Goal: Information Seeking & Learning: Find specific fact

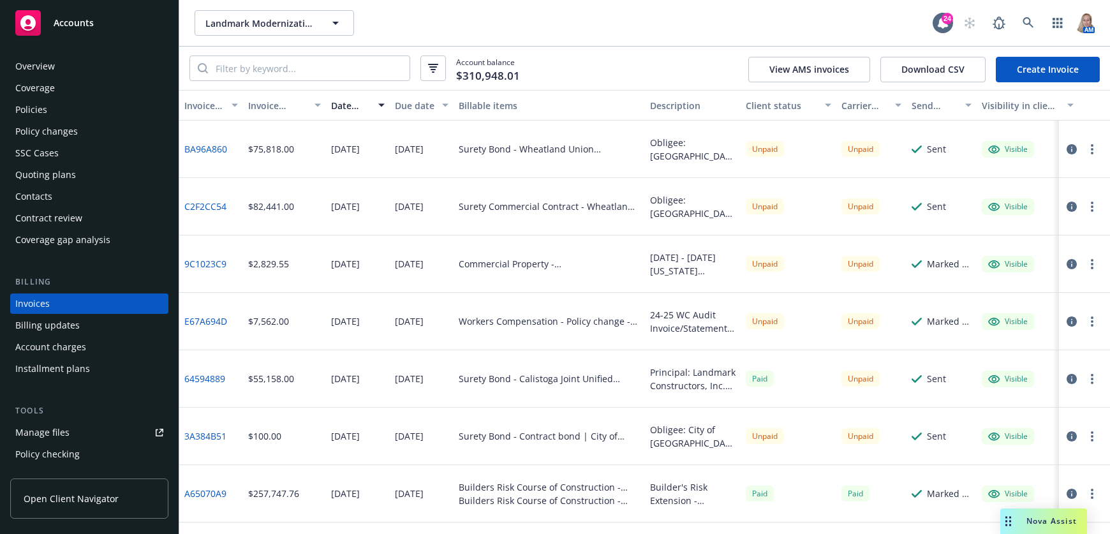
scroll to position [17, 0]
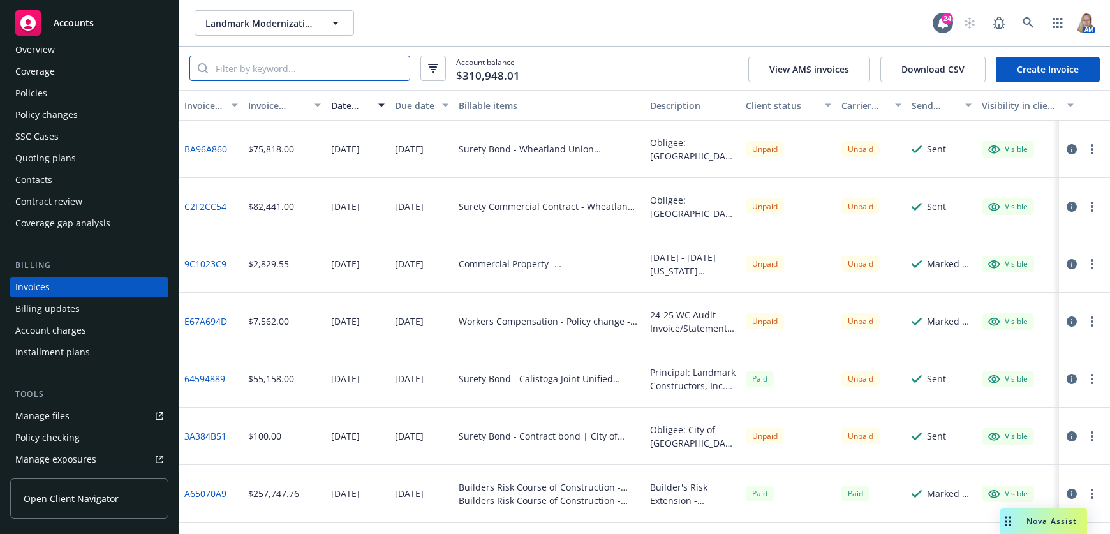
click at [276, 71] on input "search" at bounding box center [309, 68] width 202 height 24
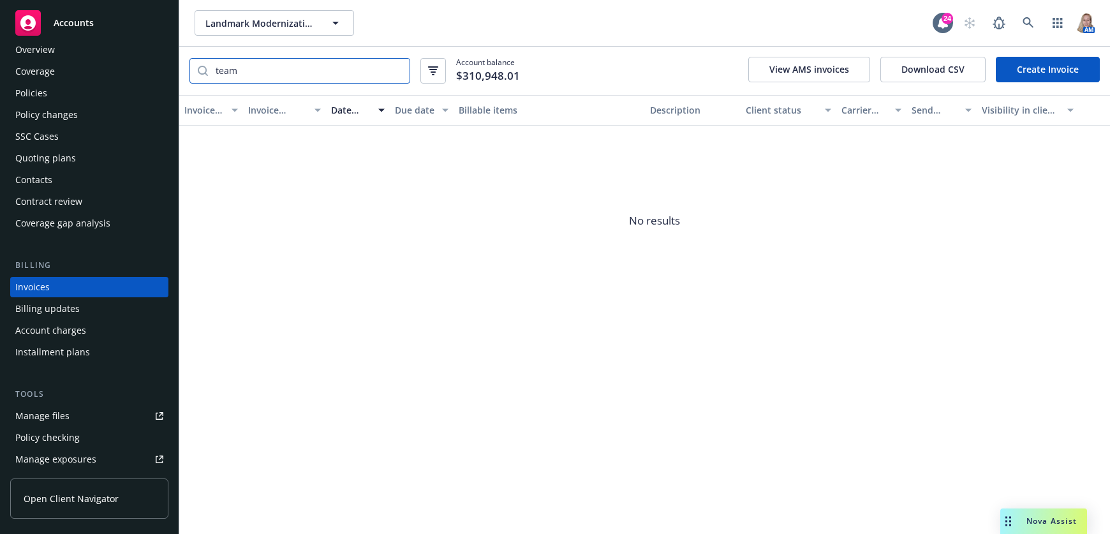
type input "team"
click at [344, 32] on button "Landmark Modernization Contractors" at bounding box center [274, 23] width 159 height 26
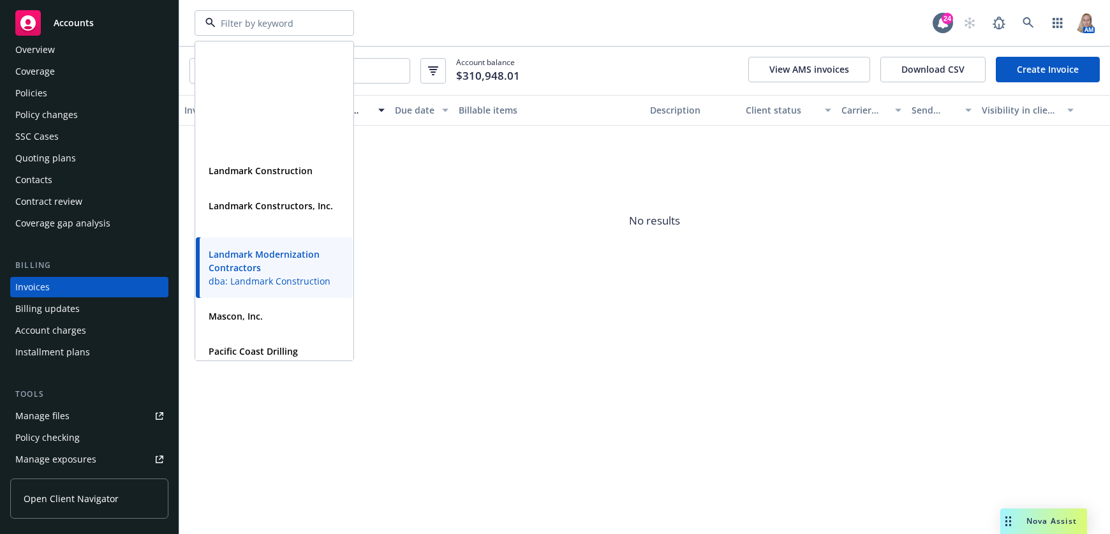
scroll to position [893, 0]
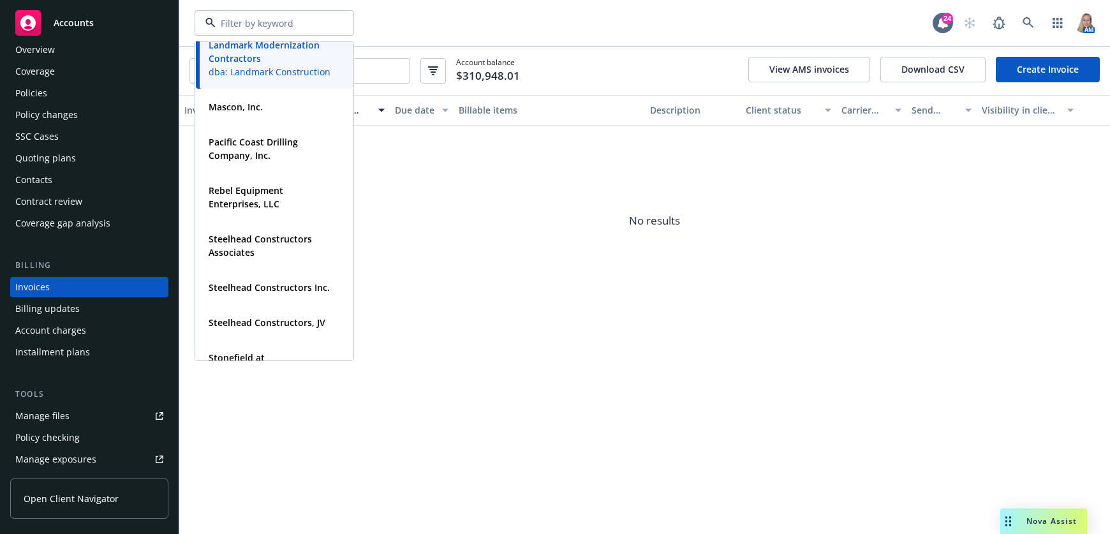
click at [87, 18] on span "Accounts" at bounding box center [74, 23] width 40 height 10
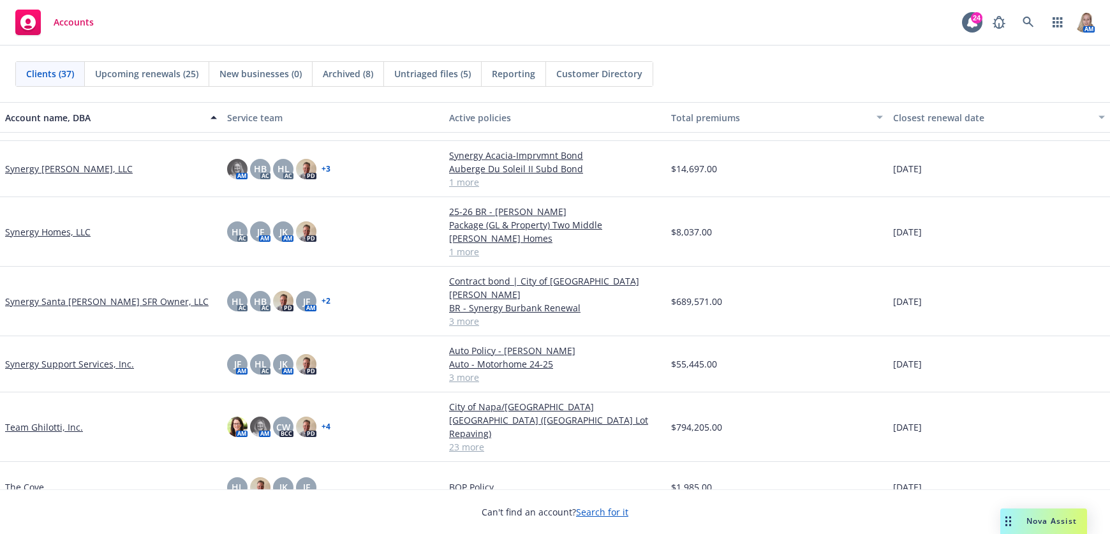
scroll to position [1531, 0]
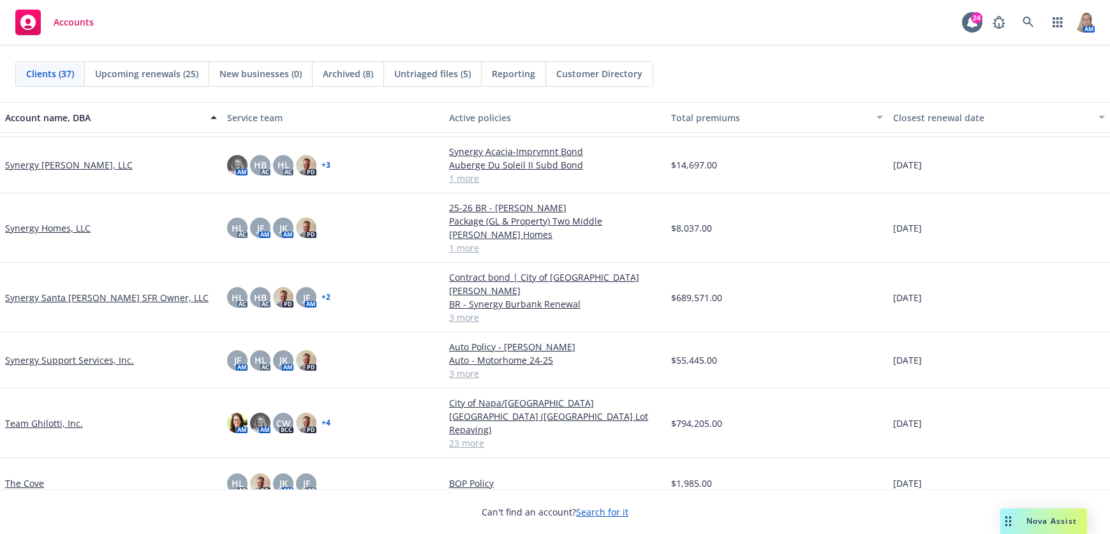
click at [54, 416] on link "Team Ghilotti, Inc." at bounding box center [44, 422] width 78 height 13
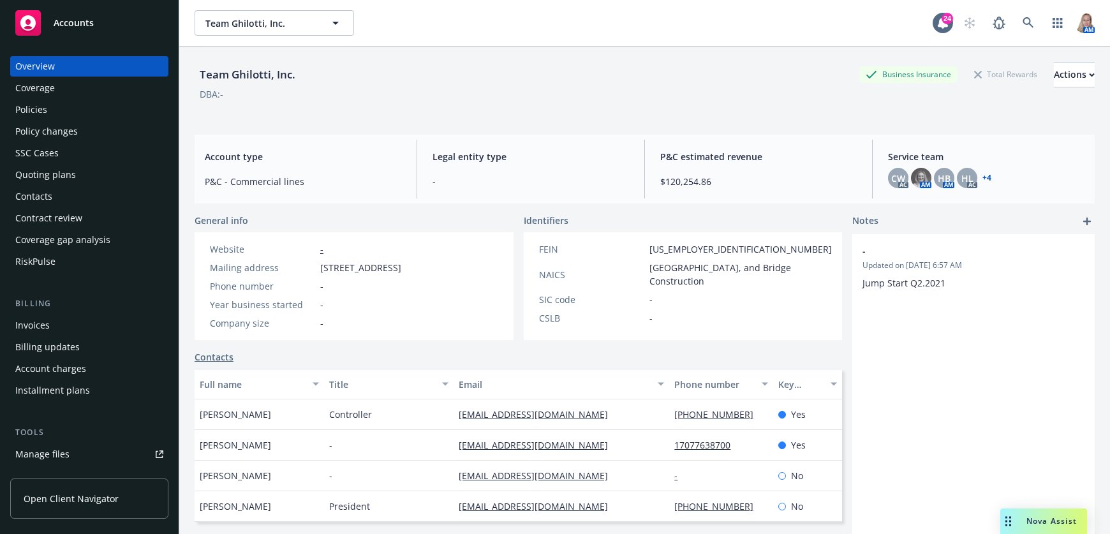
click at [52, 108] on div "Policies" at bounding box center [89, 109] width 148 height 20
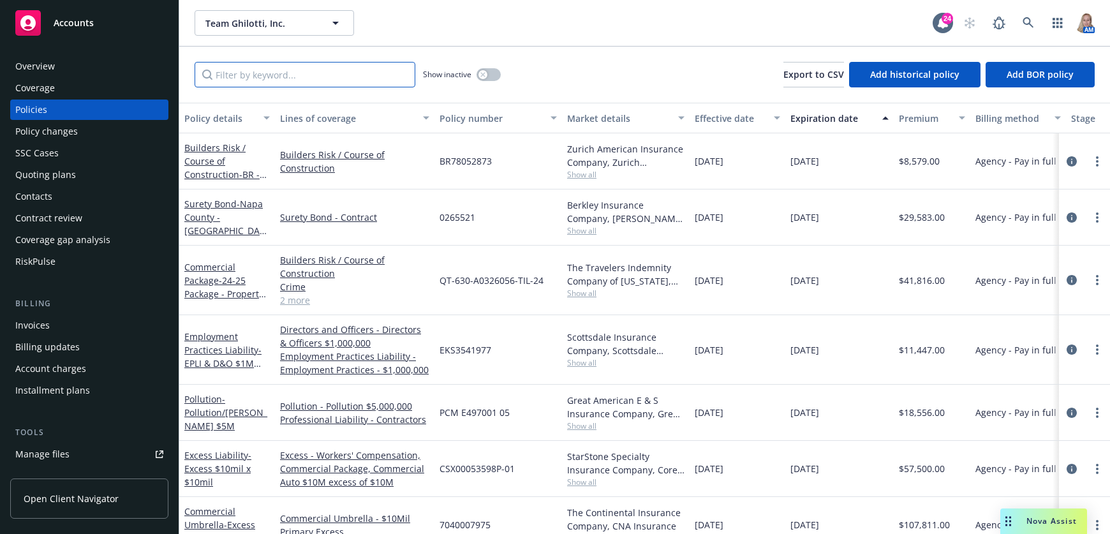
click at [273, 73] on input "Filter by keyword..." at bounding box center [305, 75] width 221 height 26
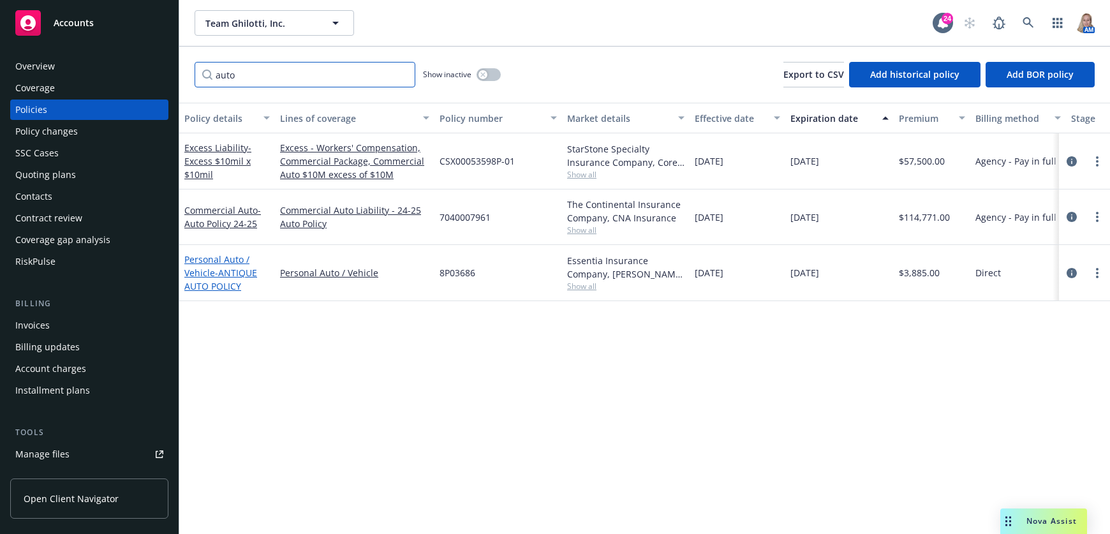
type input "auto"
click at [233, 272] on span "- ANTIQUE AUTO POLICY" at bounding box center [220, 280] width 73 height 26
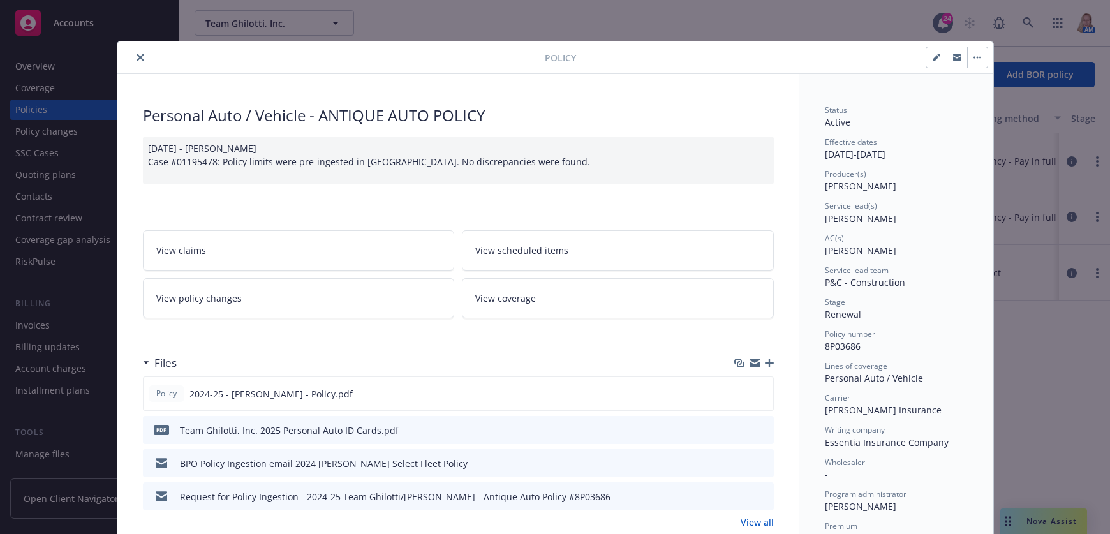
click at [140, 55] on button "close" at bounding box center [140, 57] width 15 height 15
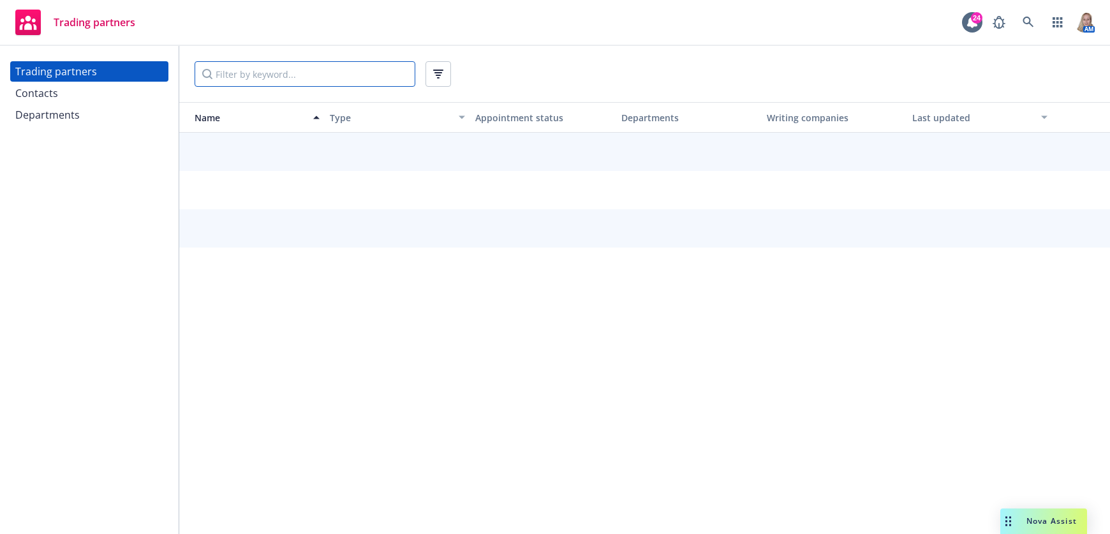
click at [286, 75] on input "Filter by keyword..." at bounding box center [305, 74] width 221 height 26
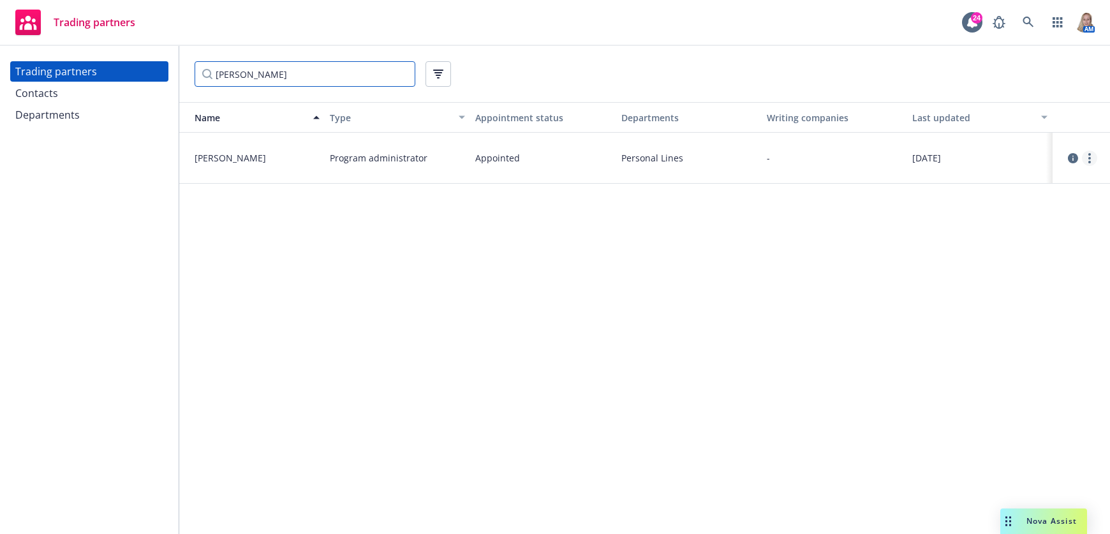
type input "hager"
click at [1090, 154] on circle "more" at bounding box center [1089, 154] width 3 height 3
click at [1075, 155] on icon "circleInformation" at bounding box center [1073, 158] width 10 height 10
